Goal: Transaction & Acquisition: Download file/media

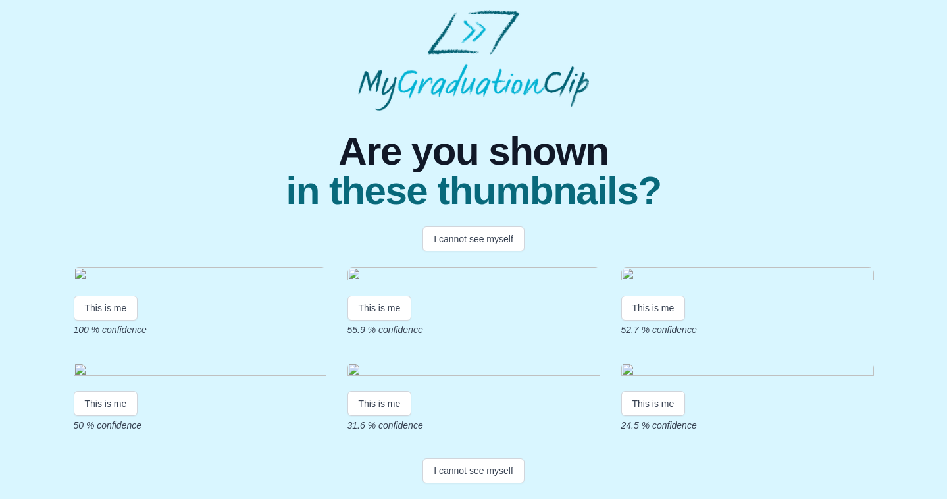
scroll to position [249, 0]
click at [483, 475] on button "I cannot see myself" at bounding box center [473, 470] width 102 height 25
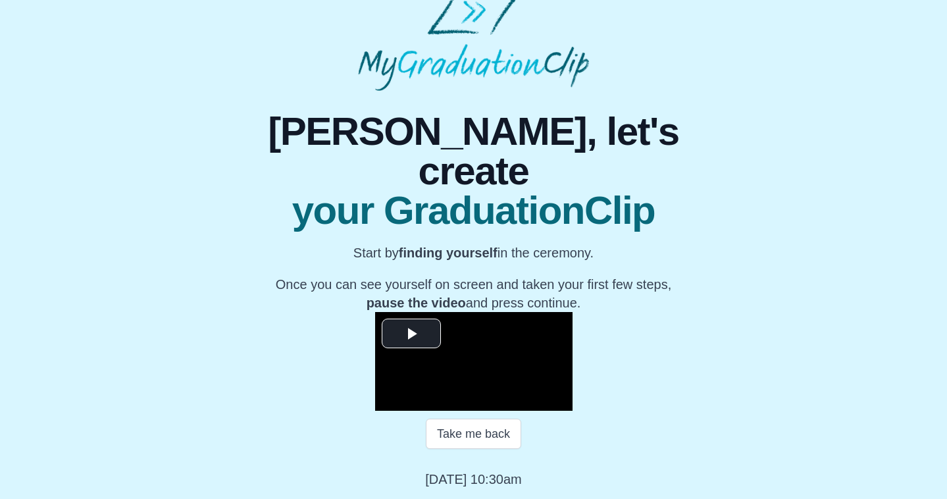
scroll to position [149, 0]
click at [411, 334] on span "Video Player" at bounding box center [411, 334] width 0 height 0
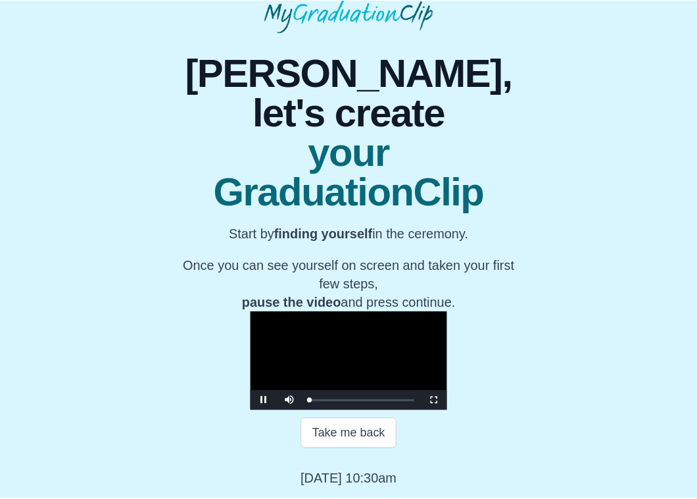
scroll to position [109, 0]
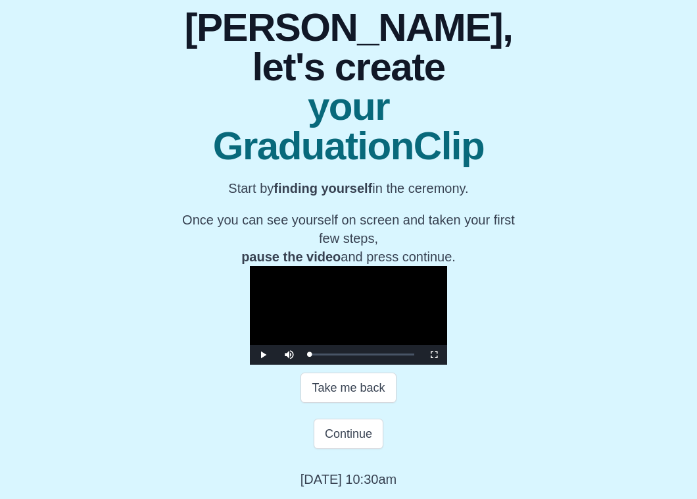
click at [266, 323] on video "Video Player" at bounding box center [348, 315] width 197 height 99
click at [318, 449] on button "Continue" at bounding box center [349, 433] width 70 height 30
click at [341, 449] on button "Continue" at bounding box center [349, 433] width 70 height 30
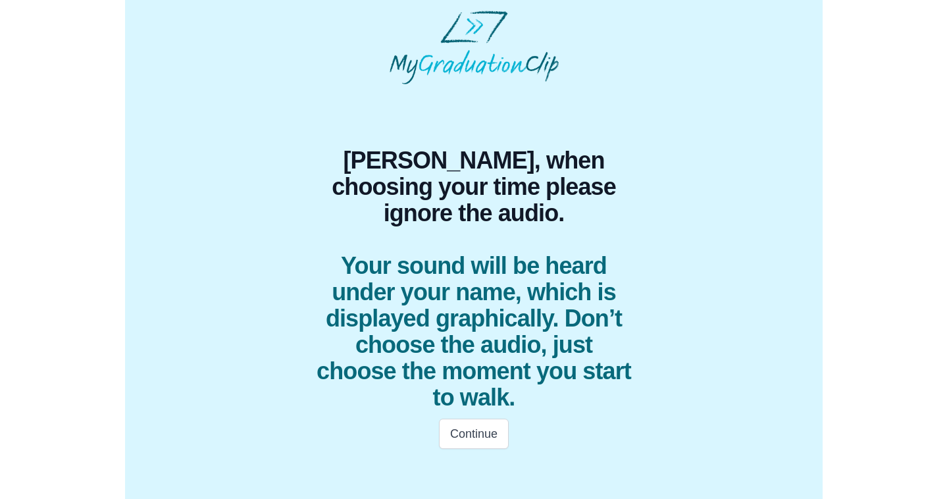
scroll to position [0, 0]
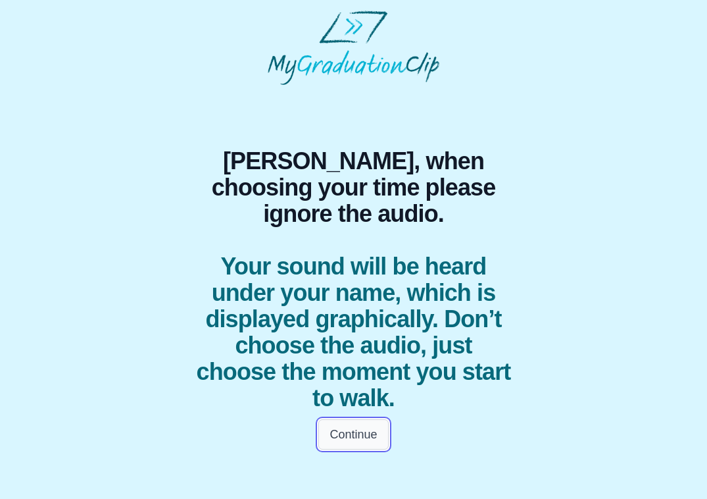
click at [357, 419] on button "Continue" at bounding box center [353, 434] width 70 height 30
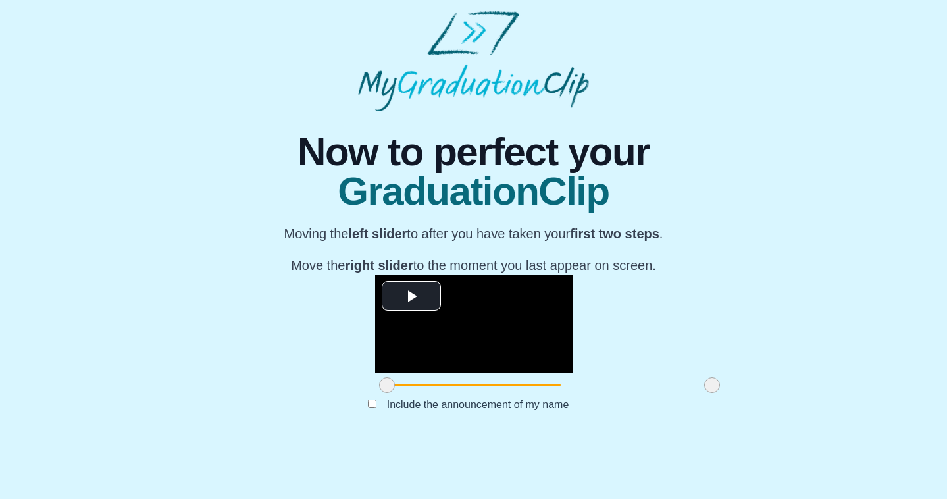
scroll to position [117, 0]
drag, startPoint x: 574, startPoint y: 433, endPoint x: 543, endPoint y: 436, distance: 31.1
click at [673, 393] on span at bounding box center [681, 385] width 16 height 16
click at [469, 438] on button "Submit" at bounding box center [473, 425] width 51 height 25
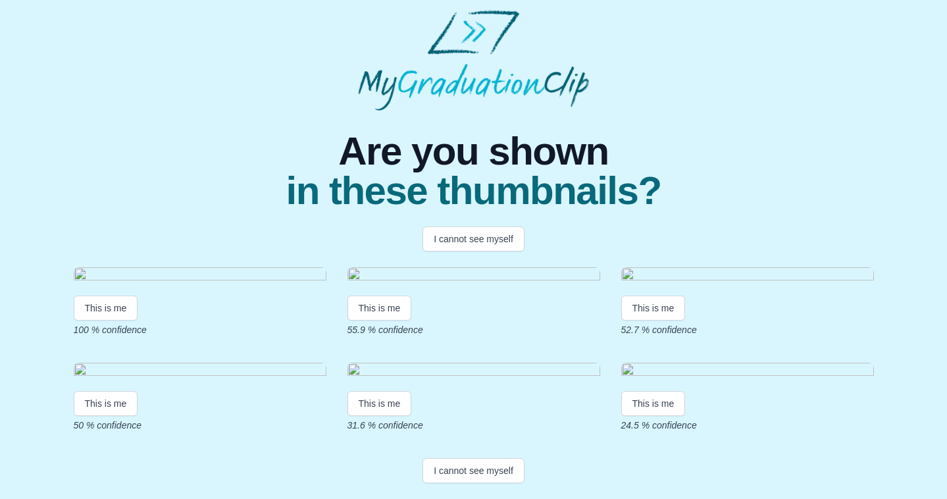
scroll to position [247, 0]
click at [464, 476] on button "I cannot see myself" at bounding box center [473, 470] width 102 height 25
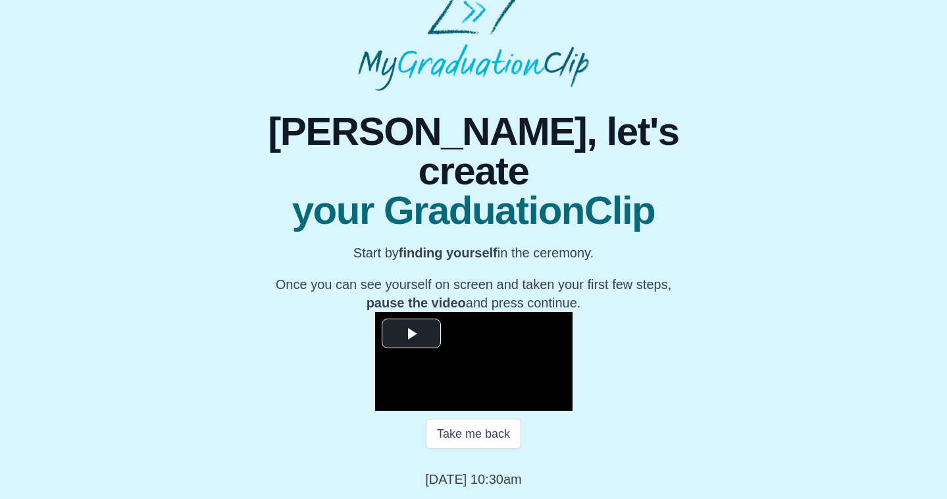
scroll to position [149, 0]
click at [411, 334] on span "Video Player" at bounding box center [411, 334] width 0 height 0
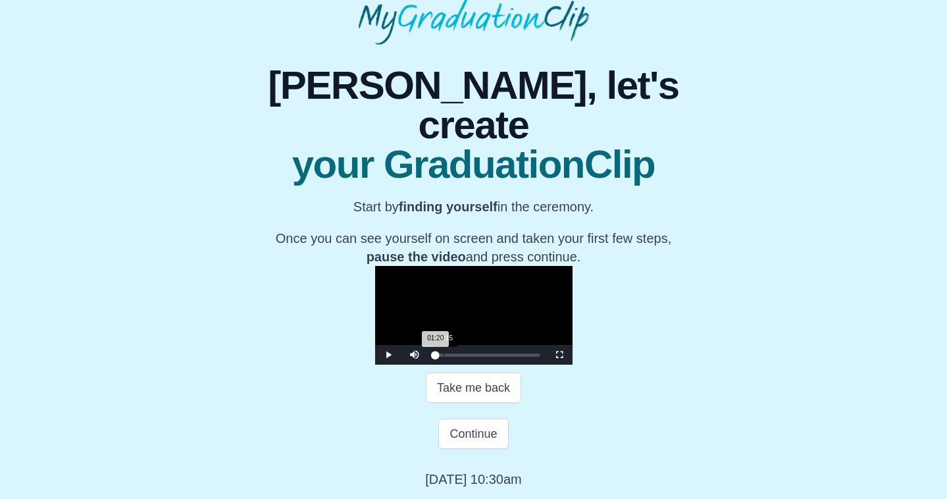
drag, startPoint x: 295, startPoint y: 403, endPoint x: 307, endPoint y: 403, distance: 11.2
click at [428, 364] on div "Loaded : 0% 01:15 01:20 Progress : 0%" at bounding box center [487, 355] width 118 height 20
drag, startPoint x: 307, startPoint y: 402, endPoint x: 369, endPoint y: 403, distance: 62.5
click at [434, 357] on div "01:55 Progress : 0%" at bounding box center [435, 354] width 3 height 3
drag, startPoint x: 369, startPoint y: 403, endPoint x: 408, endPoint y: 407, distance: 39.0
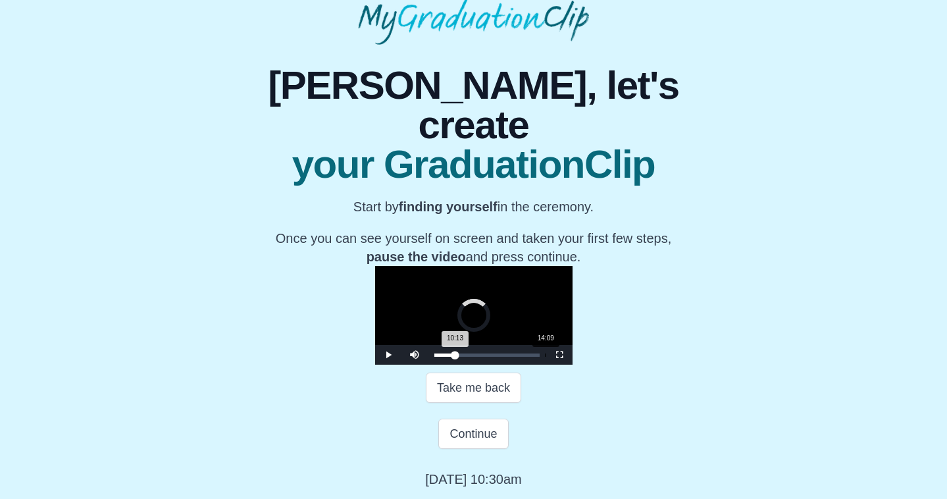
click at [428, 364] on div "Loaded : 0% 14:09 10:13 Progress : 0%" at bounding box center [487, 355] width 118 height 20
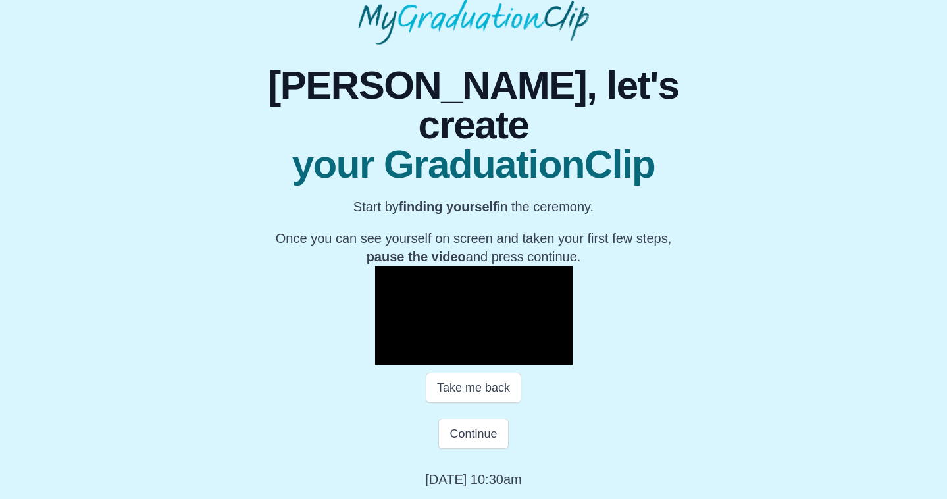
click at [428, 364] on div "Loaded : 0% 14:14 14:20 Progress : 0%" at bounding box center [487, 355] width 118 height 20
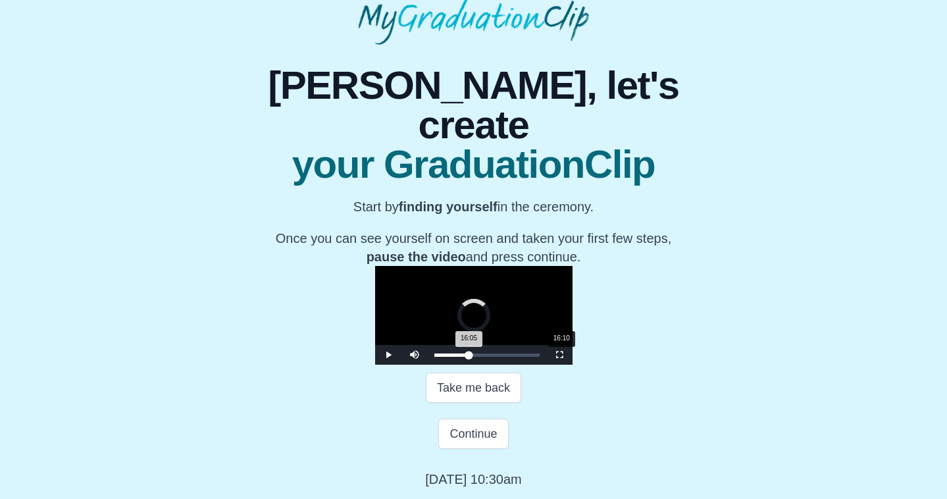
drag, startPoint x: 411, startPoint y: 402, endPoint x: 423, endPoint y: 403, distance: 11.9
click at [434, 357] on div "16:05 Progress : 0%" at bounding box center [451, 354] width 35 height 3
drag, startPoint x: 423, startPoint y: 403, endPoint x: 458, endPoint y: 405, distance: 34.9
click at [458, 364] on div "Loaded : 0% 20:37 17:00 Progress : 0%" at bounding box center [487, 355] width 118 height 20
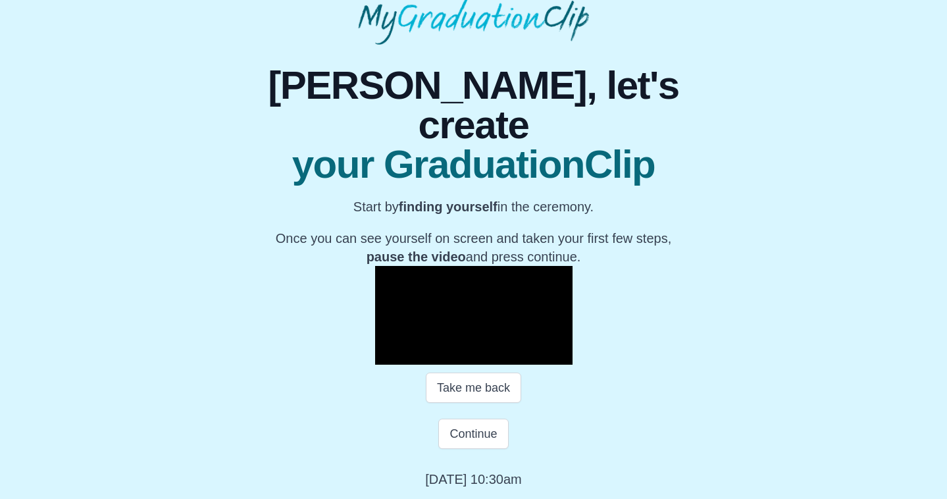
click at [457, 357] on div "20:46 Progress : 0%" at bounding box center [456, 354] width 45 height 3
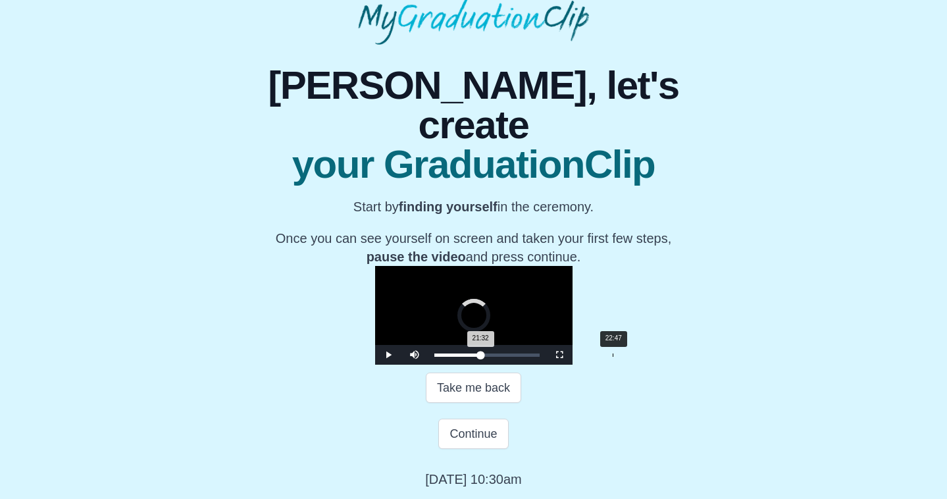
drag, startPoint x: 464, startPoint y: 402, endPoint x: 475, endPoint y: 403, distance: 10.5
click at [475, 364] on div "Loaded : 0% 22:47 21:32 Progress : 0%" at bounding box center [487, 355] width 118 height 20
click at [480, 357] on div "24:08 Progress : 0%" at bounding box center [460, 354] width 52 height 3
drag, startPoint x: 480, startPoint y: 403, endPoint x: 423, endPoint y: 399, distance: 57.4
click at [434, 357] on div "16:10 Progress : 0%" at bounding box center [451, 354] width 35 height 3
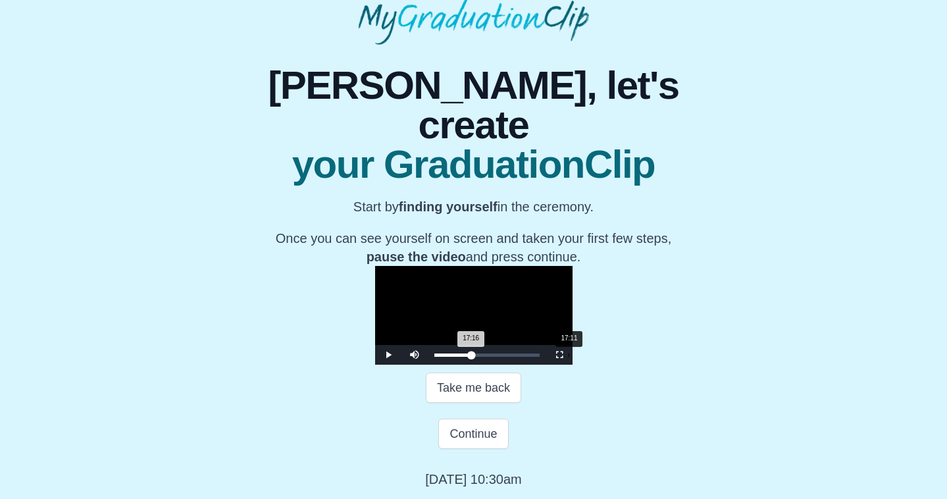
click at [434, 357] on div "17:16 Progress : 0%" at bounding box center [453, 354] width 38 height 3
click at [388, 355] on span "Video Player" at bounding box center [388, 355] width 0 height 0
click at [445, 357] on div "19:01 Progress : 0%" at bounding box center [454, 354] width 41 height 3
click at [446, 357] on div "19:06 Progress : 0%" at bounding box center [454, 354] width 41 height 3
click at [318, 449] on div "Continue" at bounding box center [474, 433] width 474 height 30
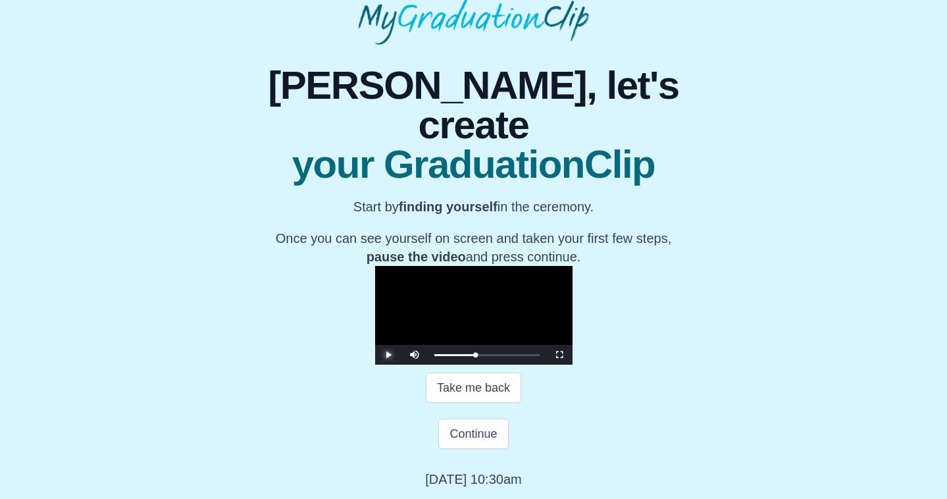
click at [388, 355] on span "Video Player" at bounding box center [388, 355] width 0 height 0
click at [446, 357] on div "19:06 Progress : 0%" at bounding box center [454, 354] width 41 height 3
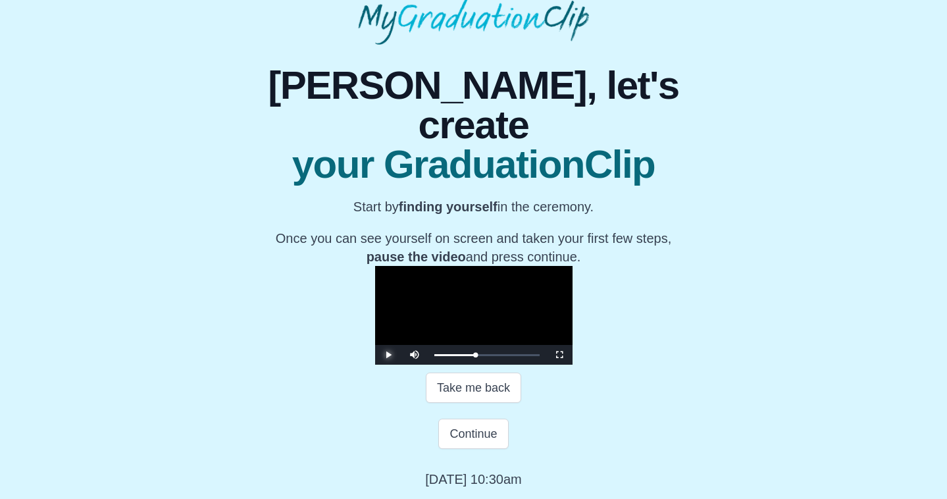
click at [388, 355] on span "Video Player" at bounding box center [388, 355] width 0 height 0
click at [446, 357] on div "19:06 Progress : 0%" at bounding box center [454, 354] width 41 height 3
click at [388, 355] on span "Video Player" at bounding box center [388, 355] width 0 height 0
click at [260, 403] on div "Take me back" at bounding box center [474, 387] width 474 height 30
click at [388, 355] on span "Video Player" at bounding box center [388, 355] width 0 height 0
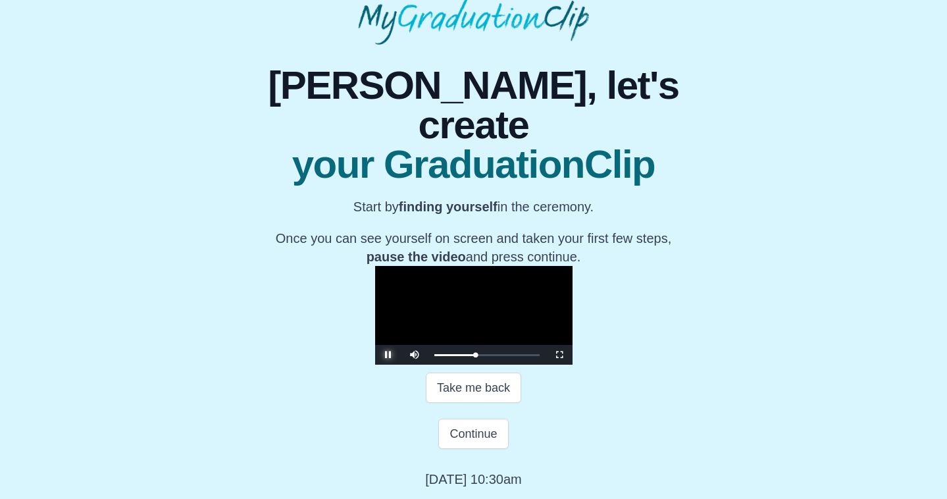
click at [388, 355] on span "Video Player" at bounding box center [388, 355] width 0 height 0
click at [446, 357] on div "19:06 Progress : 0%" at bounding box center [454, 354] width 41 height 3
click at [351, 449] on div "Continue" at bounding box center [474, 433] width 474 height 30
click at [388, 355] on span "Video Player" at bounding box center [388, 355] width 0 height 0
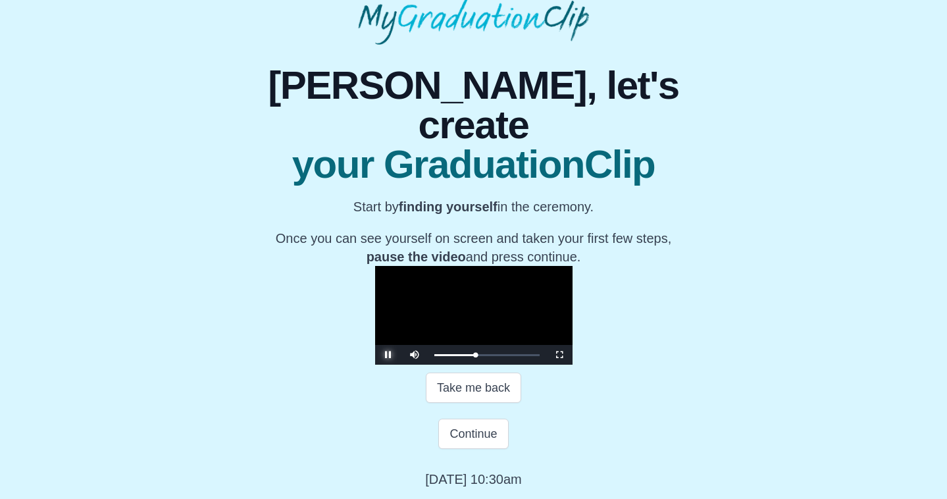
click at [388, 355] on span "Video Player" at bounding box center [388, 355] width 0 height 0
click at [480, 449] on button "Continue" at bounding box center [473, 433] width 70 height 30
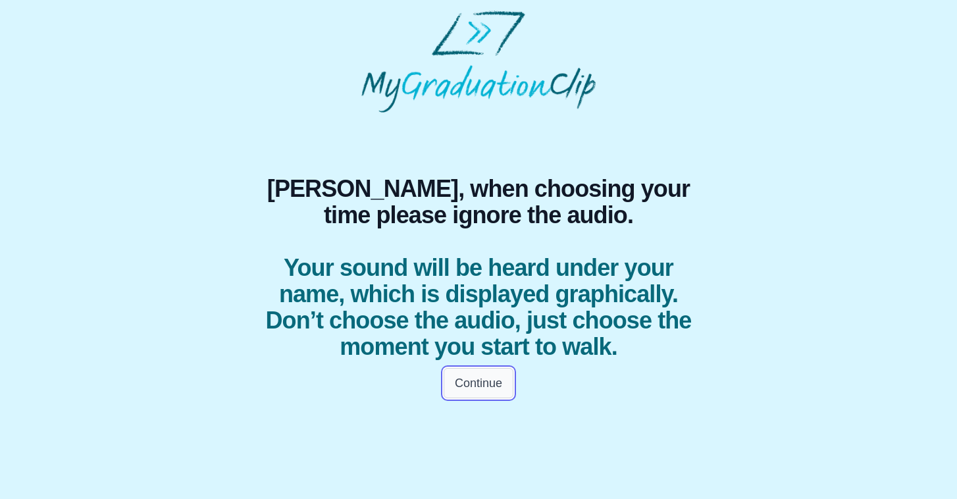
click at [475, 389] on button "Continue" at bounding box center [478, 383] width 70 height 30
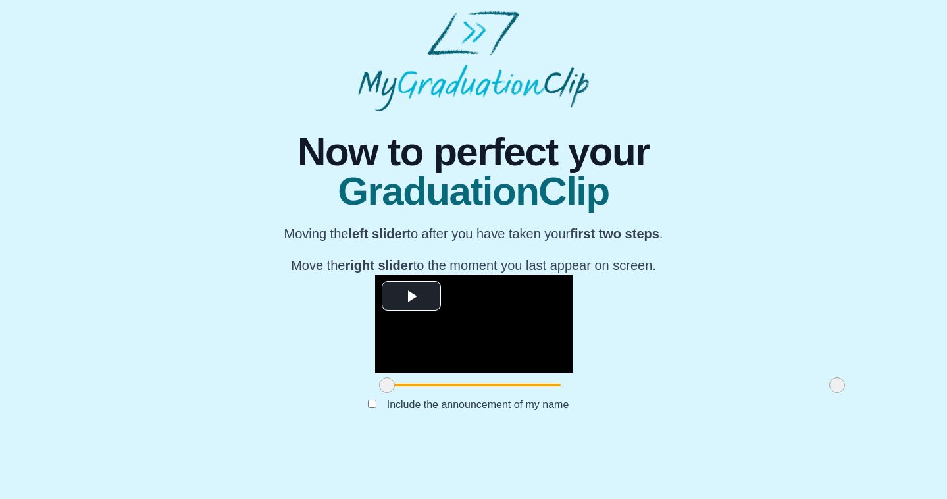
scroll to position [117, 0]
drag, startPoint x: 249, startPoint y: 437, endPoint x: 439, endPoint y: 440, distance: 190.2
click at [569, 393] on span at bounding box center [577, 385] width 16 height 16
click at [567, 393] on span at bounding box center [575, 385] width 16 height 16
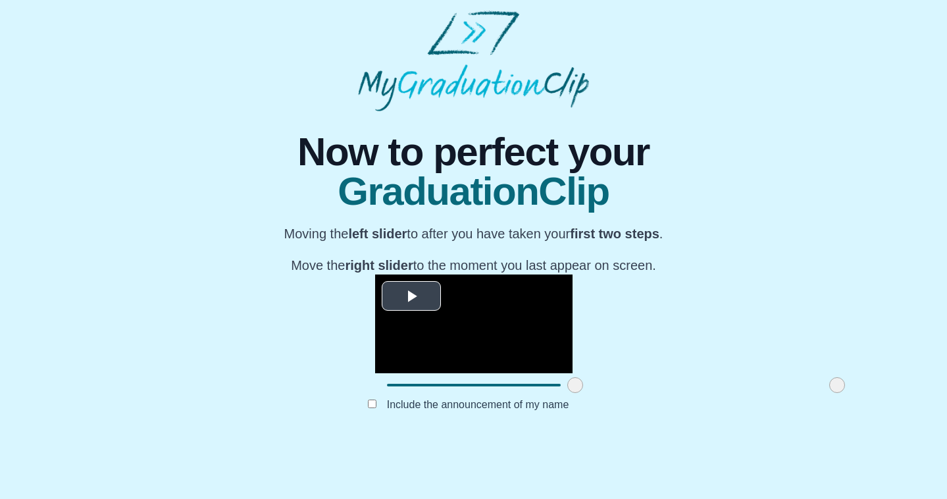
click at [411, 296] on span "Video Player" at bounding box center [411, 296] width 0 height 0
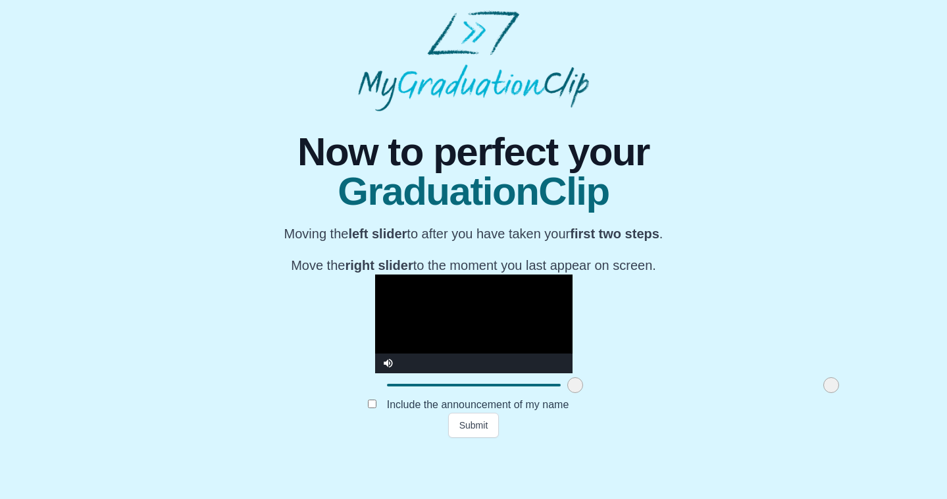
drag, startPoint x: 702, startPoint y: 438, endPoint x: 696, endPoint y: 441, distance: 6.8
click at [823, 393] on span at bounding box center [831, 385] width 16 height 16
click at [693, 413] on div "Include the announcement of my name" at bounding box center [474, 405] width 474 height 16
click at [566, 393] on span at bounding box center [574, 385] width 16 height 16
click at [568, 393] on span at bounding box center [576, 385] width 16 height 16
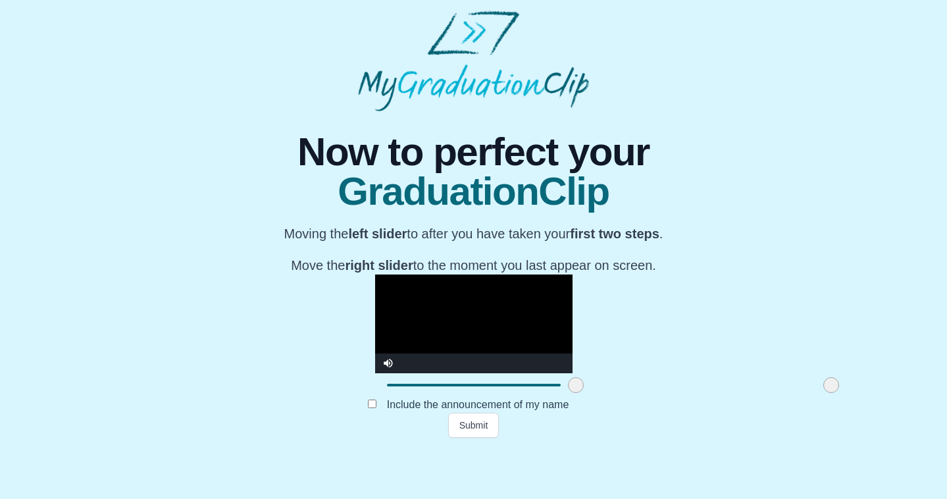
click at [553, 448] on body "**********" at bounding box center [473, 224] width 947 height 448
click at [480, 438] on button "Submit" at bounding box center [473, 425] width 51 height 25
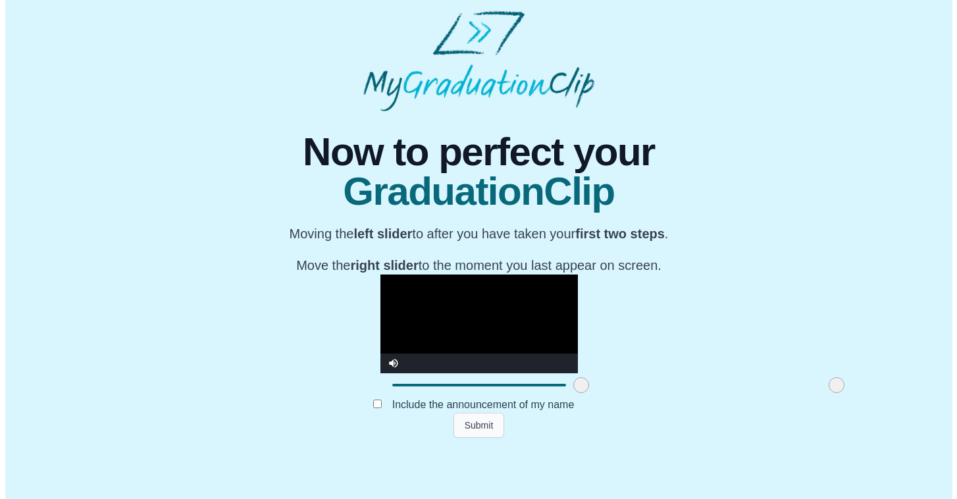
scroll to position [0, 0]
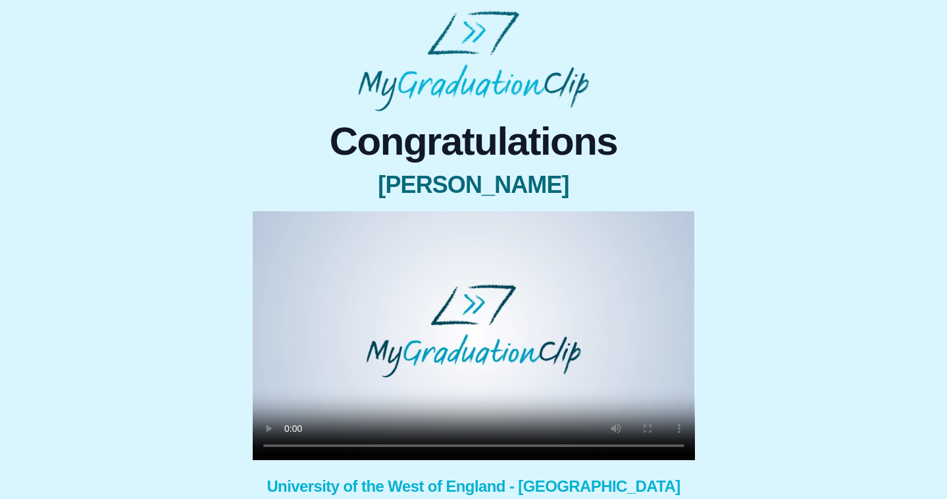
click at [814, 195] on div "Congratulations Olivia Jones × Share your GraduationClip now! WhatsApp LinkedIn…" at bounding box center [474, 353] width 926 height 484
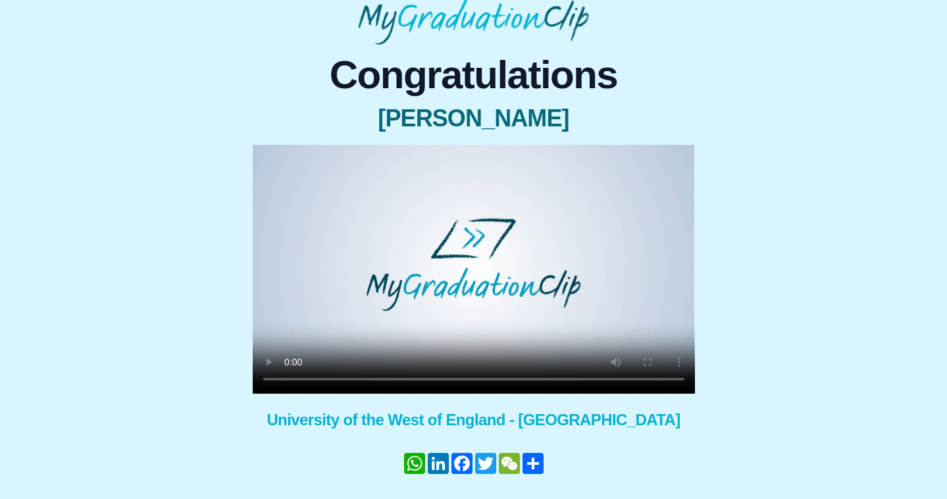
scroll to position [120, 0]
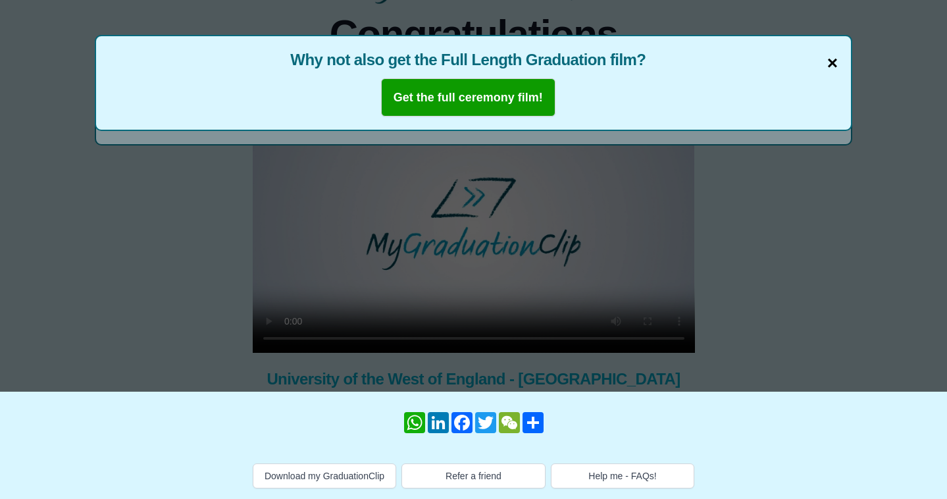
click at [830, 49] on span "×" at bounding box center [832, 63] width 11 height 28
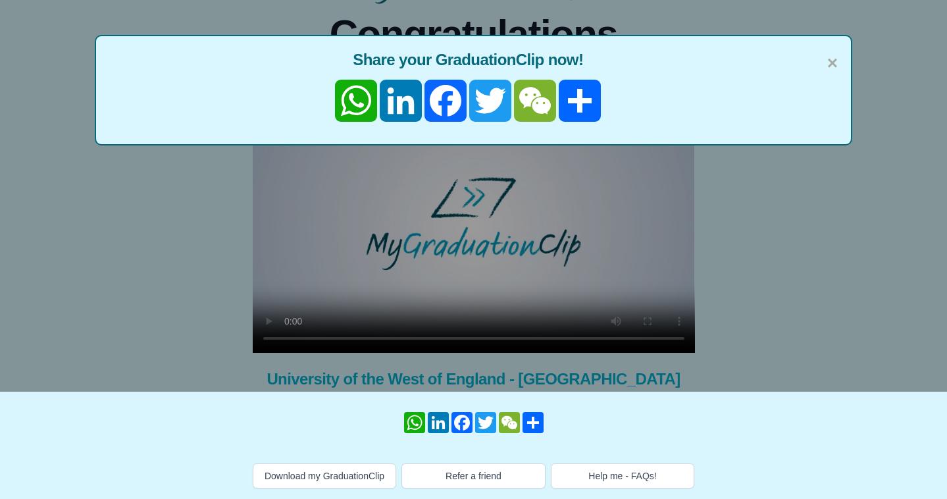
click at [830, 49] on span "×" at bounding box center [832, 63] width 11 height 28
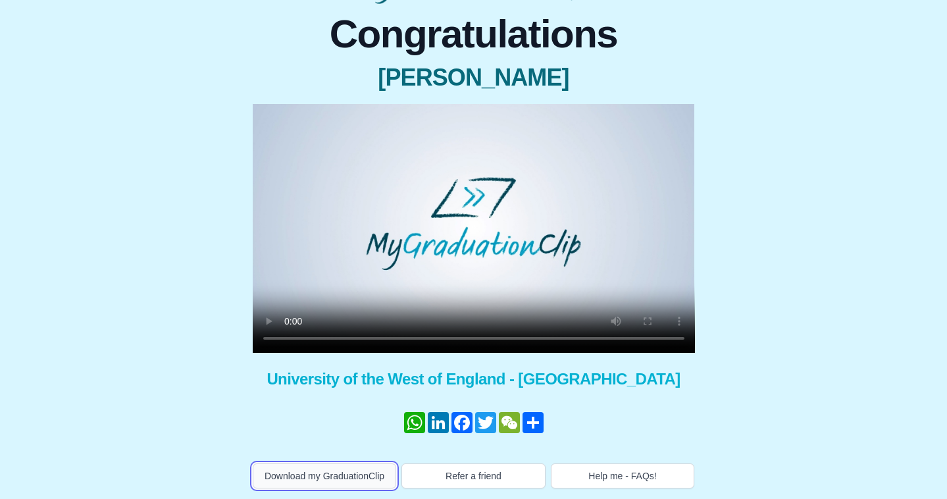
click at [315, 467] on button "Download my GraduationClip" at bounding box center [325, 475] width 144 height 25
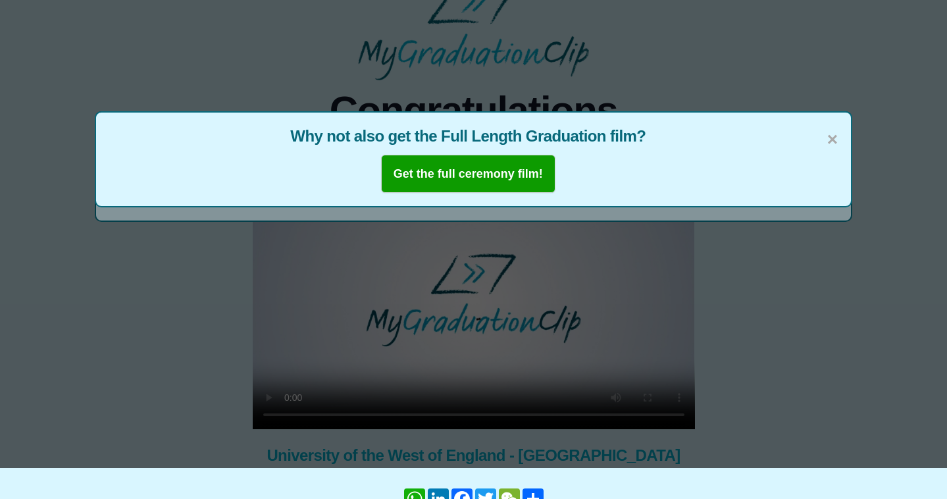
scroll to position [33, 0]
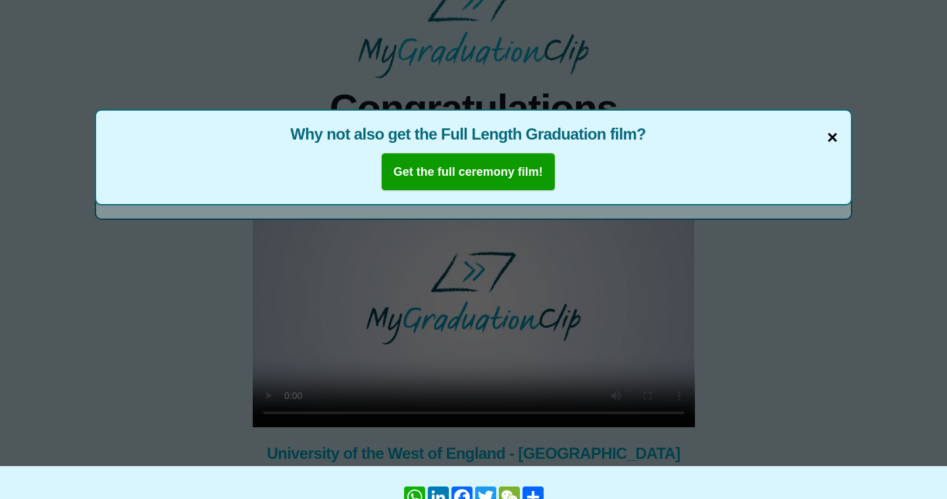
click at [829, 133] on span "×" at bounding box center [832, 138] width 11 height 28
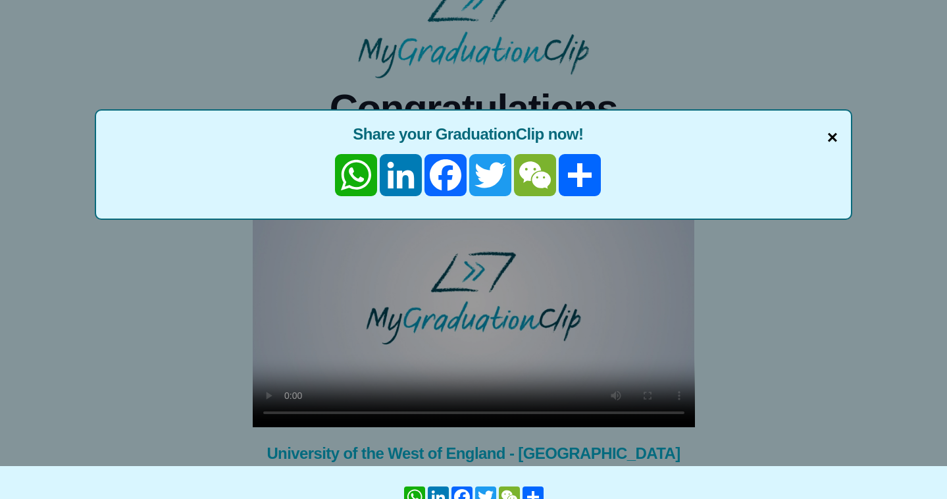
click at [833, 134] on span "×" at bounding box center [832, 138] width 11 height 28
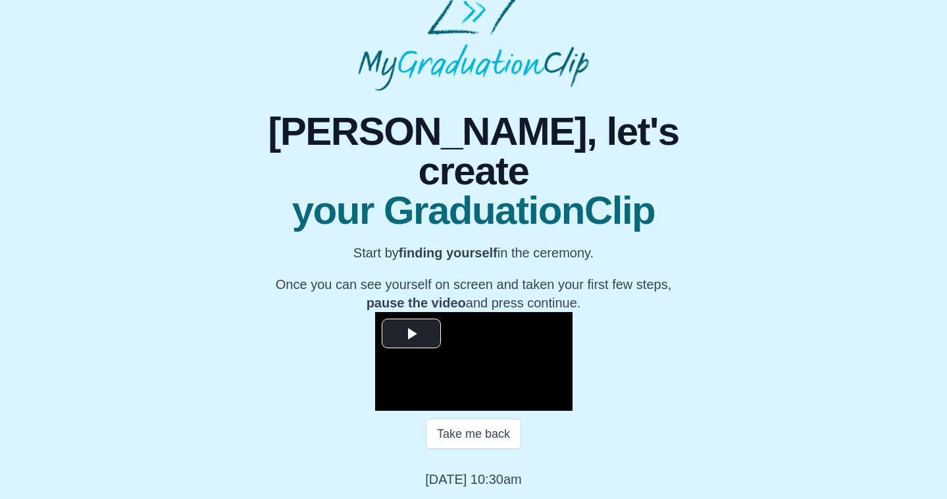
scroll to position [149, 0]
click at [411, 334] on span "Video Player" at bounding box center [411, 334] width 0 height 0
click at [376, 402] on video "Video Player" at bounding box center [473, 361] width 197 height 99
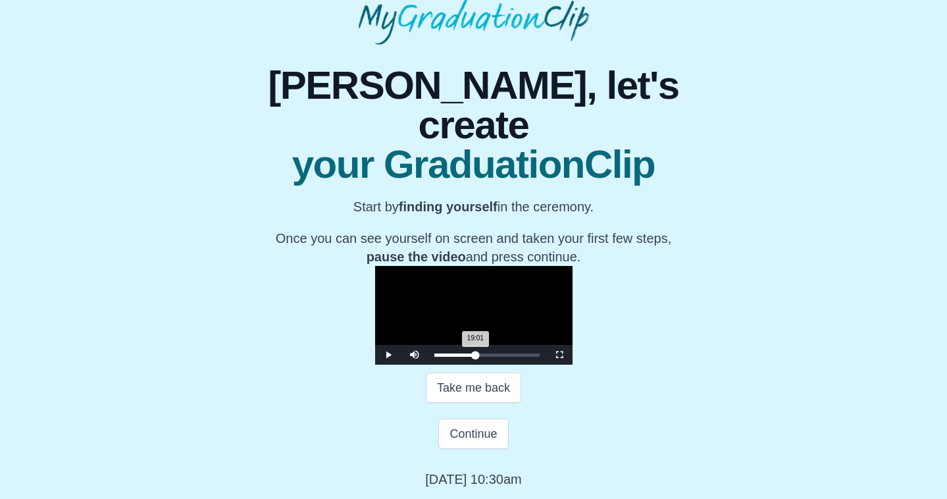
click at [445, 357] on div "19:01 Progress : 0%" at bounding box center [454, 354] width 41 height 3
click at [446, 357] on div "19:06 Progress : 0%" at bounding box center [454, 354] width 41 height 3
click at [388, 355] on span "Video Player" at bounding box center [388, 355] width 0 height 0
click at [463, 438] on button "Continue" at bounding box center [473, 433] width 70 height 30
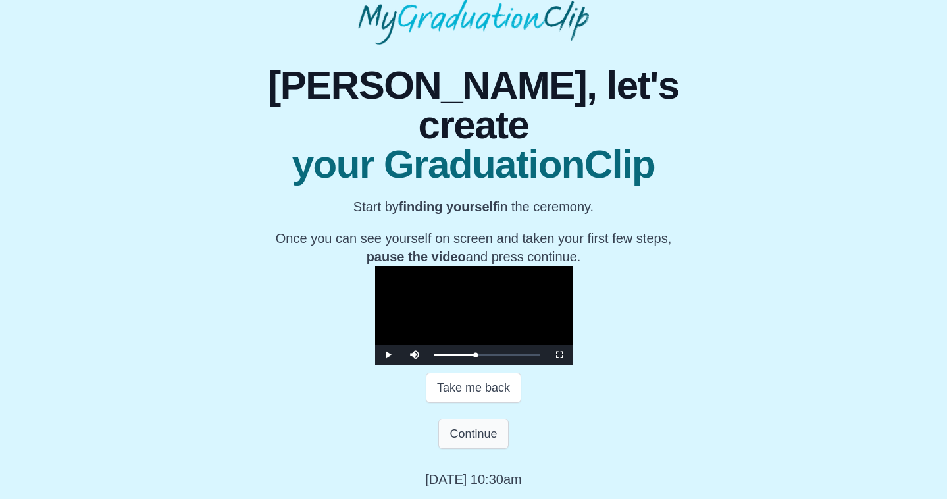
scroll to position [0, 0]
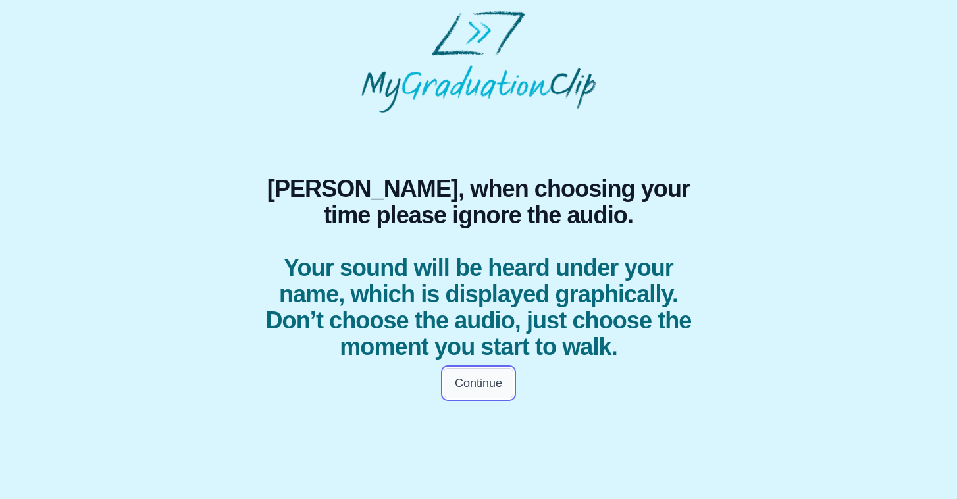
click at [484, 382] on button "Continue" at bounding box center [478, 383] width 70 height 30
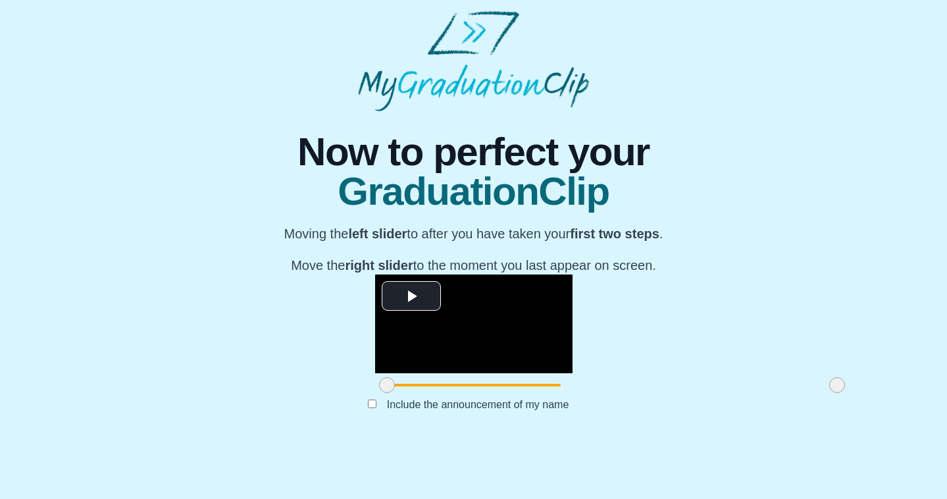
scroll to position [117, 0]
click at [411, 296] on span "Video Player" at bounding box center [411, 296] width 0 height 0
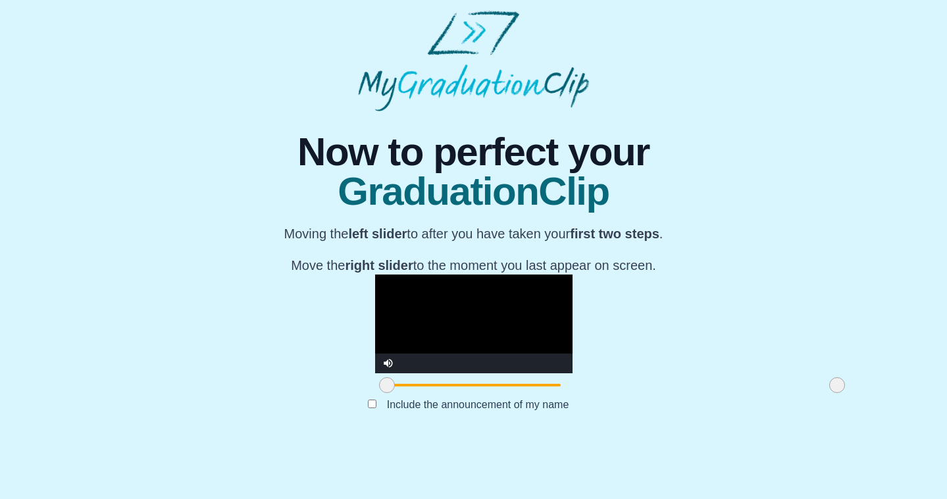
click at [572, 373] on div "Video Player" at bounding box center [486, 363] width 171 height 20
drag, startPoint x: 701, startPoint y: 439, endPoint x: 711, endPoint y: 436, distance: 11.0
click at [711, 436] on div "**********" at bounding box center [474, 274] width 926 height 326
drag, startPoint x: 702, startPoint y: 434, endPoint x: 722, endPoint y: 434, distance: 19.7
click at [722, 434] on div "**********" at bounding box center [474, 274] width 926 height 326
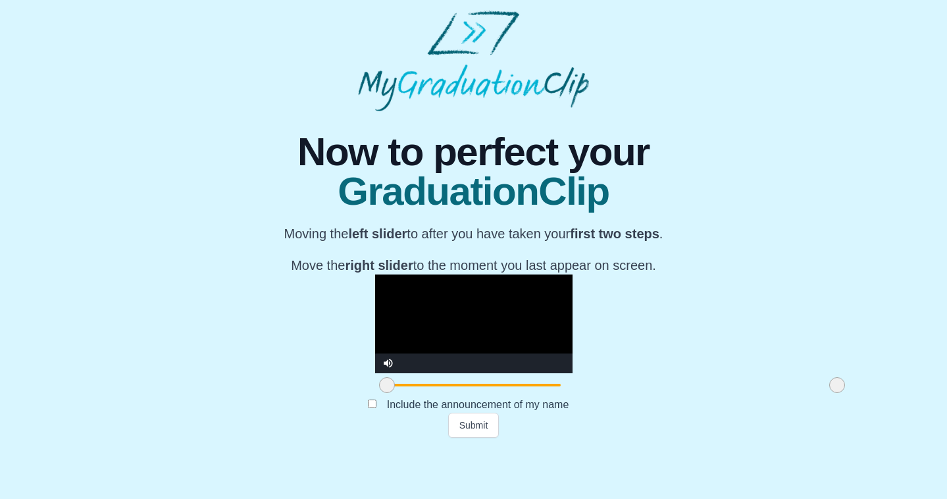
click at [733, 434] on div "**********" at bounding box center [474, 274] width 926 height 326
click at [829, 393] on span at bounding box center [837, 385] width 16 height 16
click at [471, 438] on button "Submit" at bounding box center [473, 425] width 51 height 25
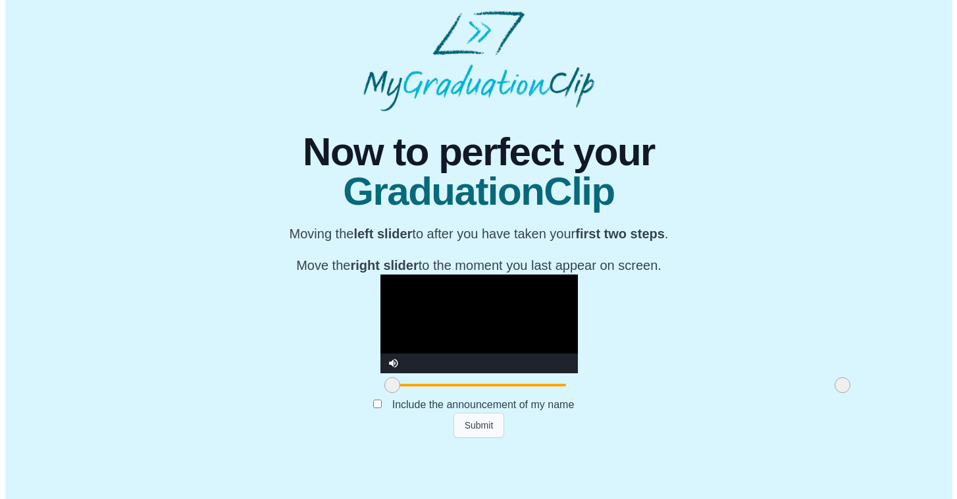
scroll to position [0, 0]
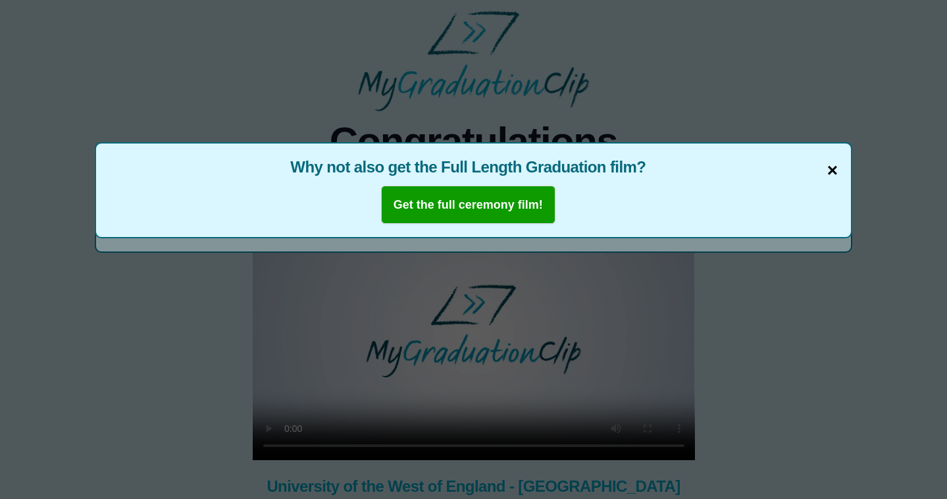
click at [830, 168] on span "×" at bounding box center [832, 171] width 11 height 28
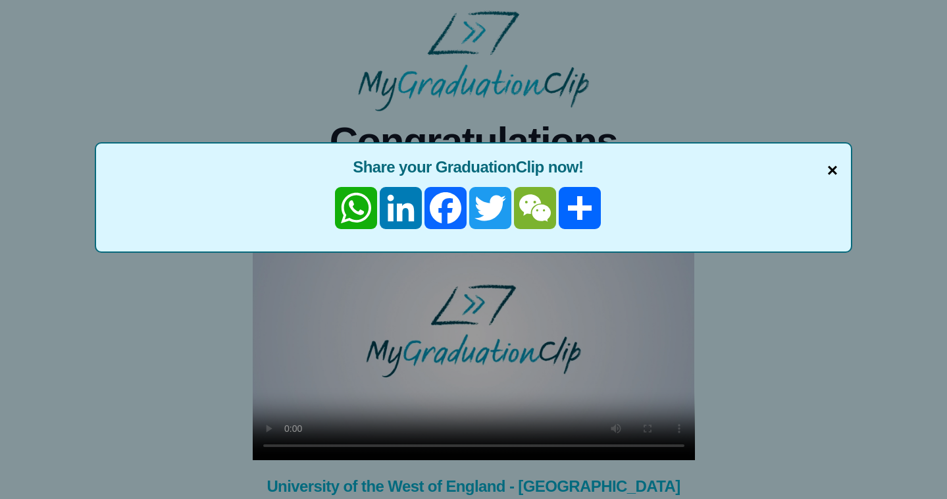
click at [835, 166] on span "×" at bounding box center [832, 171] width 11 height 28
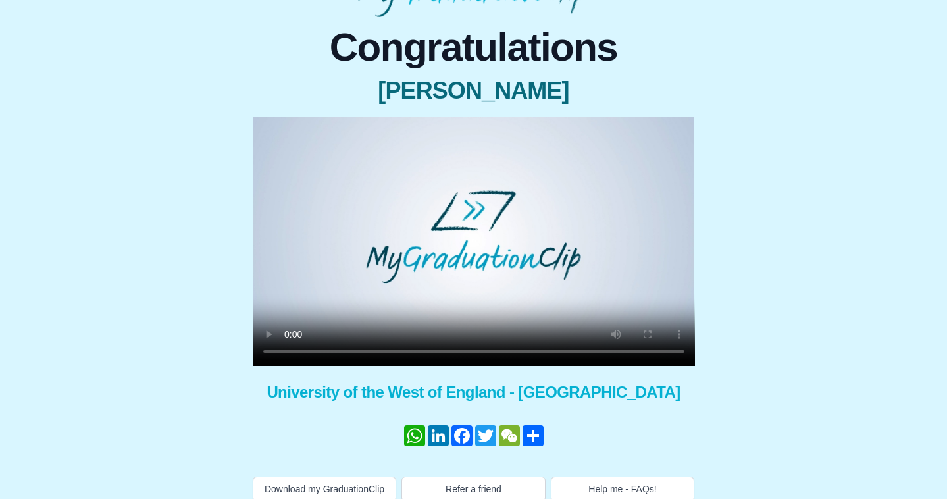
scroll to position [120, 0]
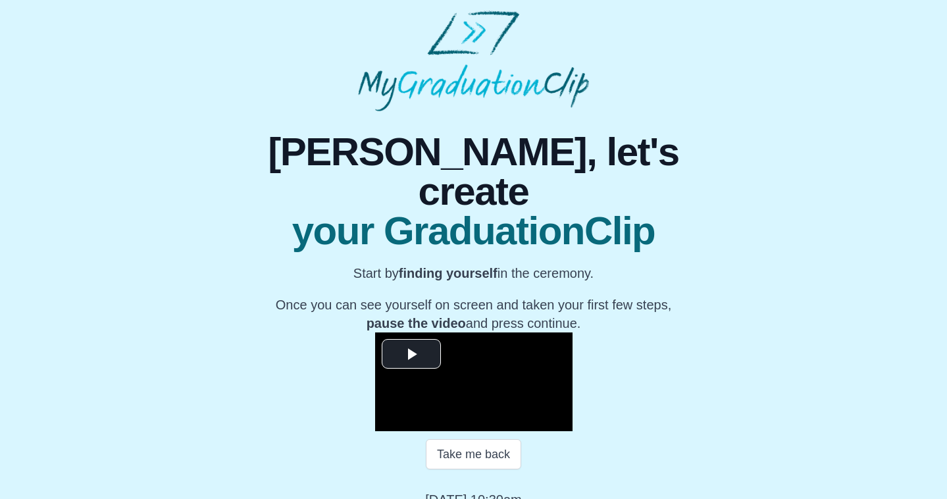
scroll to position [149, 0]
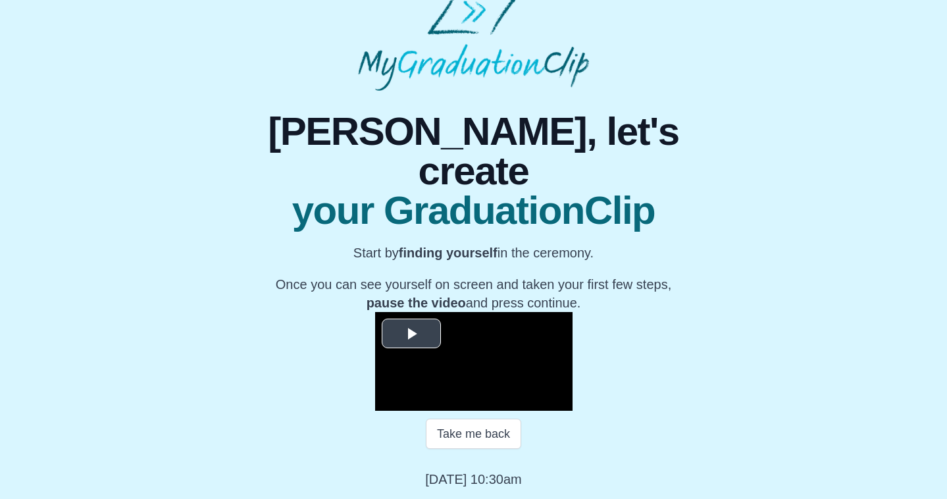
click at [411, 334] on span "Video Player" at bounding box center [411, 334] width 0 height 0
click at [388, 401] on span "Video Player" at bounding box center [388, 401] width 0 height 0
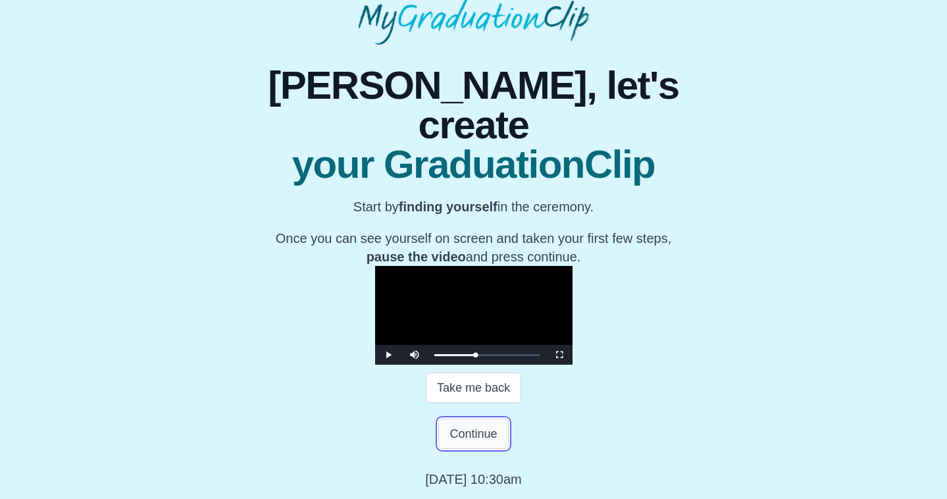
click at [472, 449] on button "Continue" at bounding box center [473, 433] width 70 height 30
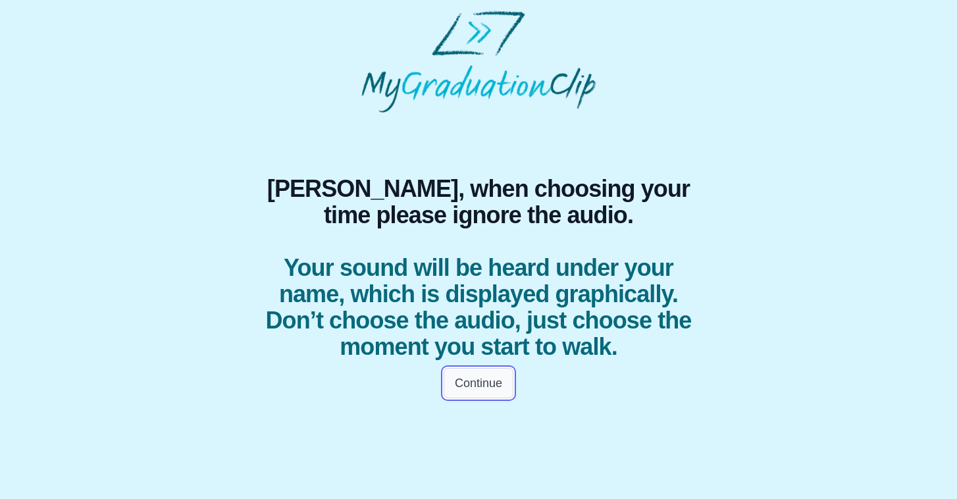
click at [491, 390] on button "Continue" at bounding box center [478, 383] width 70 height 30
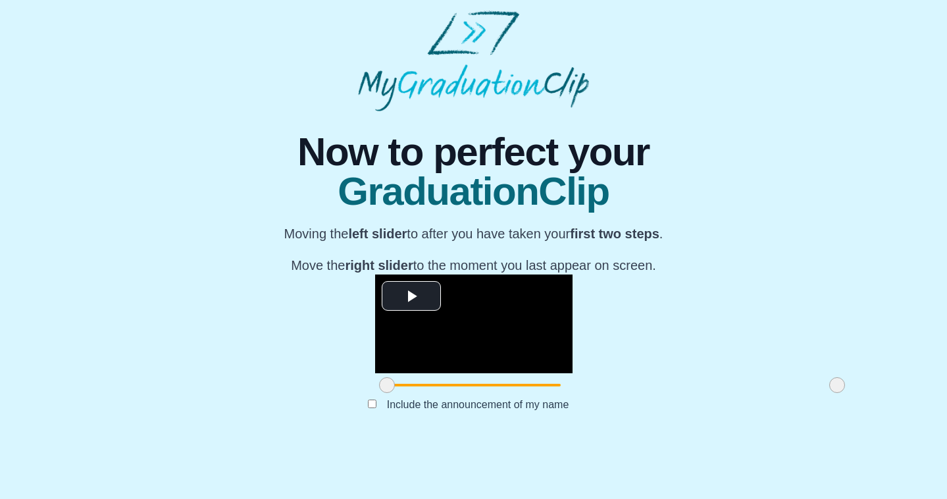
scroll to position [117, 0]
drag, startPoint x: 247, startPoint y: 439, endPoint x: 361, endPoint y: 434, distance: 113.9
click at [493, 393] on span at bounding box center [501, 385] width 16 height 16
click at [829, 393] on span at bounding box center [837, 385] width 16 height 16
click at [682, 386] on span at bounding box center [669, 385] width 336 height 3
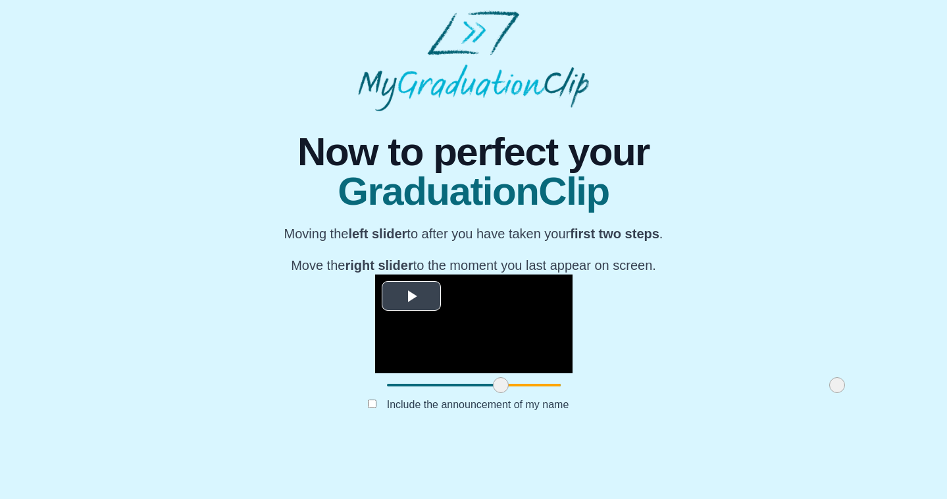
click at [411, 296] on span "Video Player" at bounding box center [411, 296] width 0 height 0
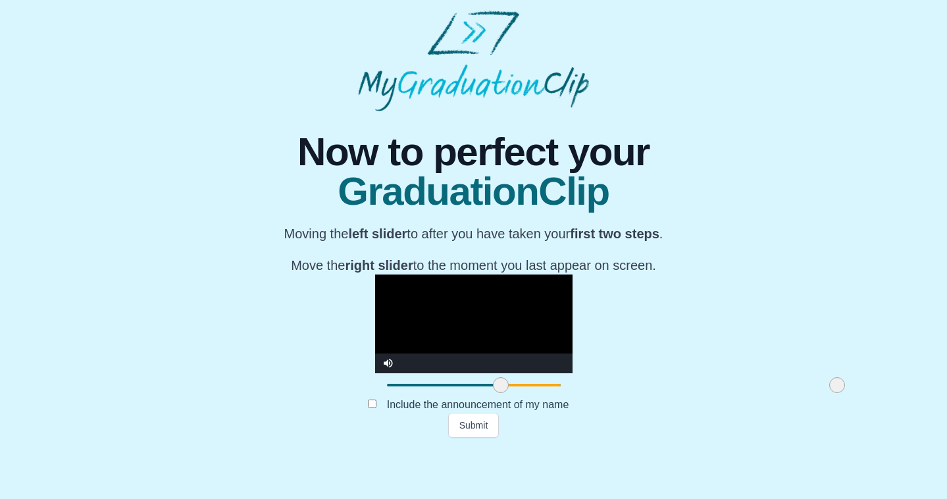
drag, startPoint x: 702, startPoint y: 434, endPoint x: 711, endPoint y: 434, distance: 9.2
click at [711, 434] on div "**********" at bounding box center [474, 274] width 926 height 326
click at [712, 434] on div "**********" at bounding box center [474, 274] width 926 height 326
click at [825, 397] on div at bounding box center [837, 385] width 24 height 24
drag, startPoint x: 699, startPoint y: 436, endPoint x: 711, endPoint y: 436, distance: 11.2
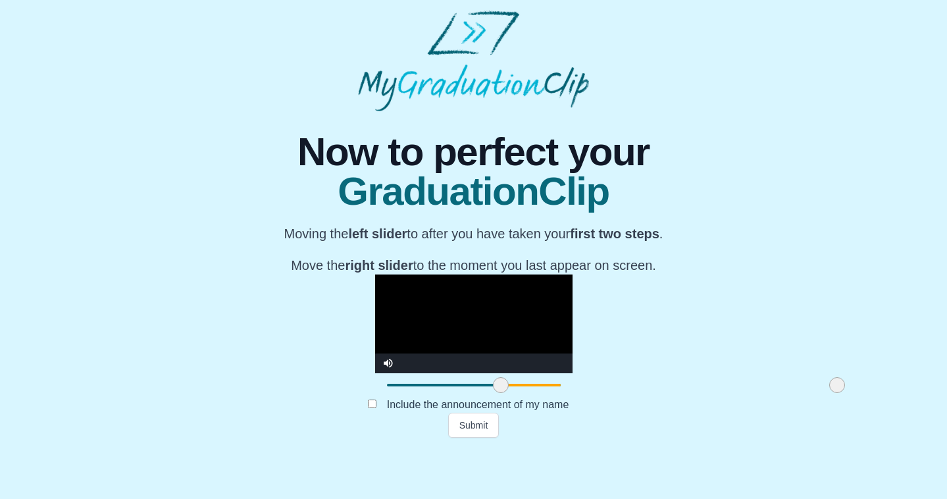
click at [711, 436] on div "**********" at bounding box center [474, 274] width 926 height 326
click at [484, 438] on button "Submit" at bounding box center [473, 425] width 51 height 25
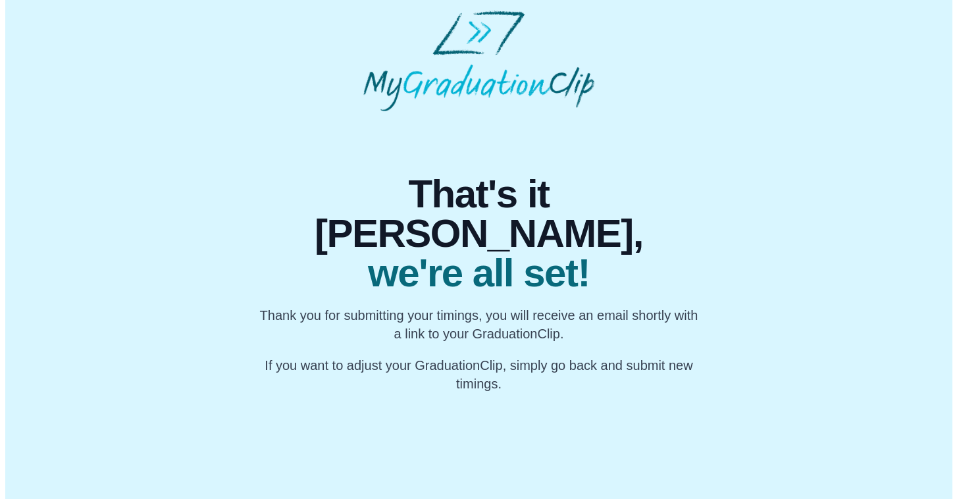
scroll to position [0, 0]
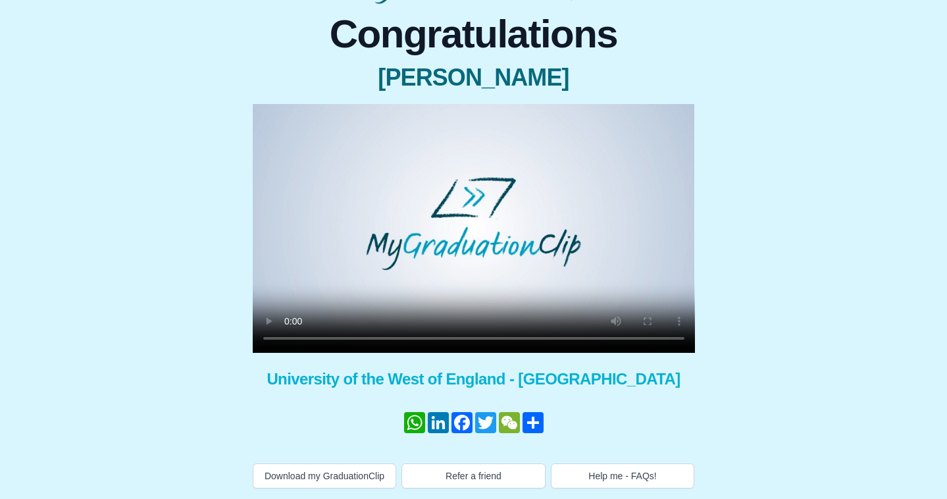
scroll to position [120, 0]
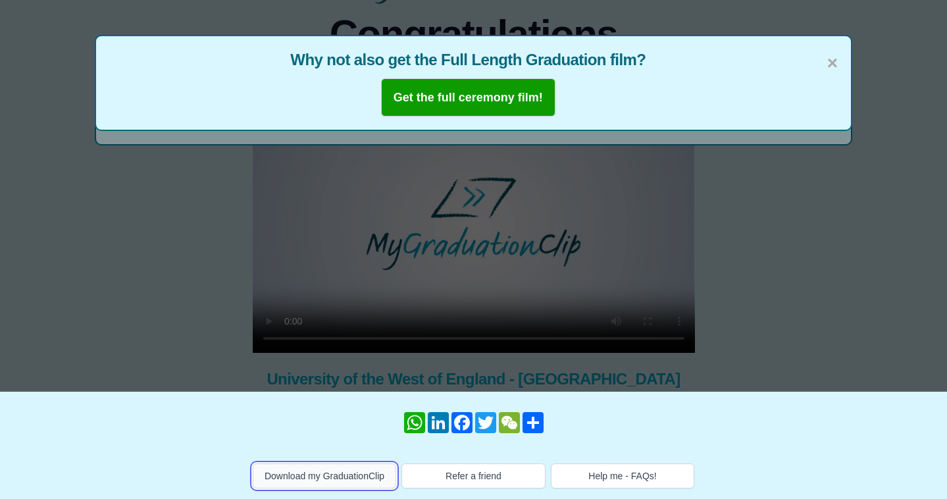
click at [307, 470] on button "Download my GraduationClip" at bounding box center [325, 475] width 144 height 25
click at [829, 49] on span "×" at bounding box center [832, 63] width 11 height 28
